Goal: Check status: Check status

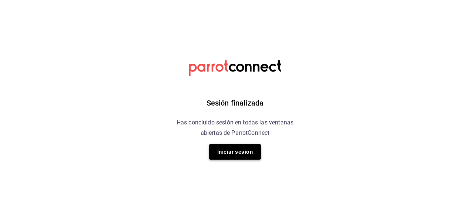
click at [231, 153] on button "Iniciar sesión" at bounding box center [235, 152] width 52 height 16
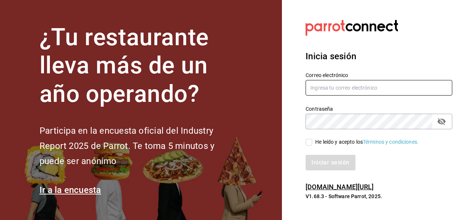
type input "restauranteflamingos.ad@gmail.com"
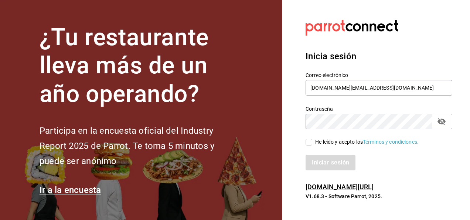
click at [307, 141] on input "He leído y acepto los Términos y condiciones." at bounding box center [309, 142] width 7 height 7
checkbox input "true"
click at [326, 163] on button "Iniciar sesión" at bounding box center [331, 163] width 50 height 16
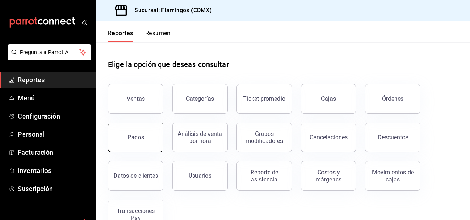
click at [140, 139] on div "Pagos" at bounding box center [136, 137] width 17 height 7
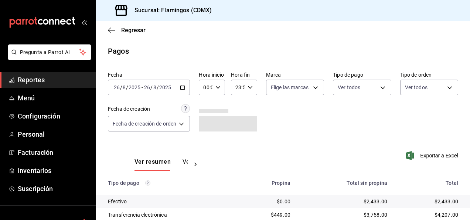
scroll to position [67, 0]
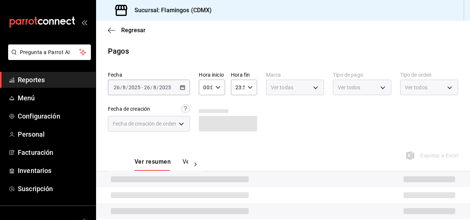
scroll to position [67, 0]
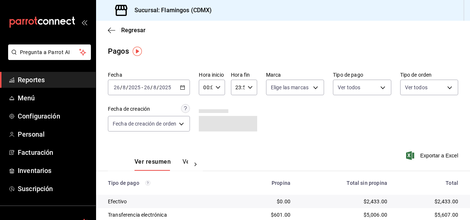
scroll to position [67, 0]
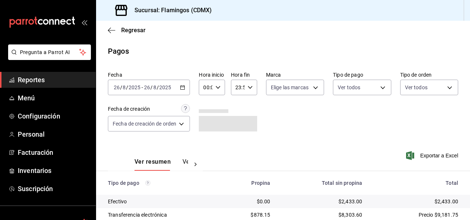
scroll to position [67, 0]
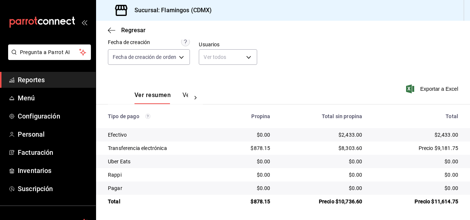
click at [346, 134] on div "$2,433.00" at bounding box center [322, 134] width 80 height 7
copy div "2,433.00"
click at [261, 148] on div "$878.15" at bounding box center [250, 147] width 41 height 7
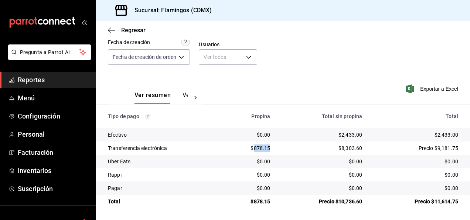
copy div "878.15"
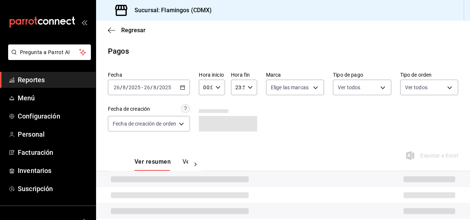
scroll to position [67, 0]
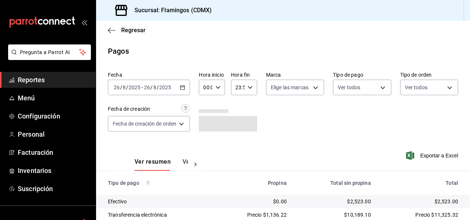
scroll to position [67, 0]
